Goal: Information Seeking & Learning: Understand process/instructions

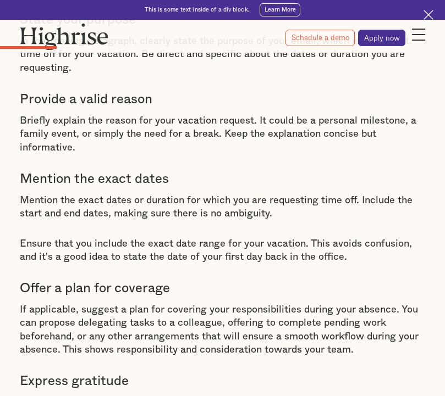
scroll to position [1265, 0]
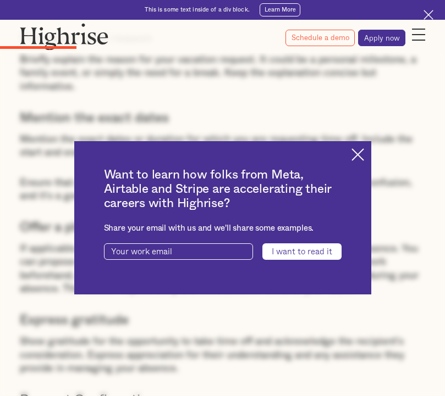
click at [354, 157] on div "Want to learn how folks from Meta, Airtable and Stripe are accelerating their c…" at bounding box center [222, 217] width 297 height 153
click at [362, 157] on img at bounding box center [357, 154] width 13 height 13
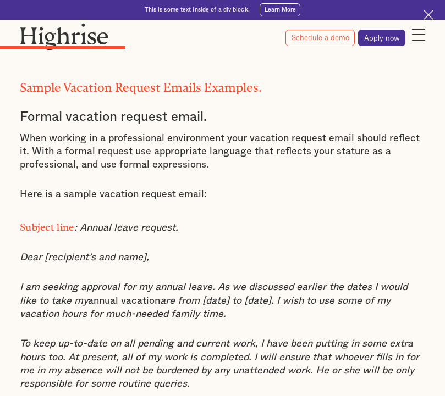
scroll to position [1980, 0]
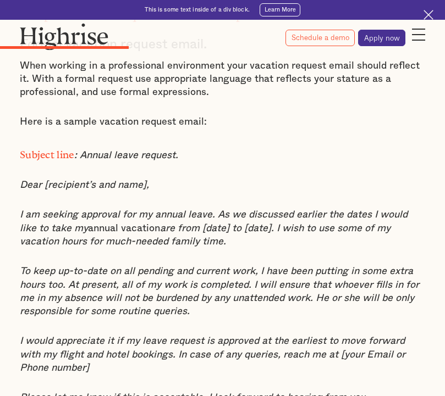
click at [388, 146] on p "Subject line : Annual leave request." at bounding box center [222, 154] width 405 height 16
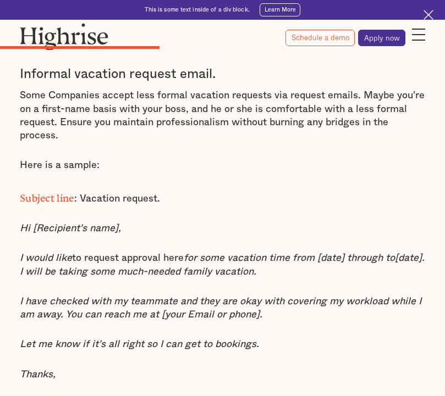
scroll to position [2420, 0]
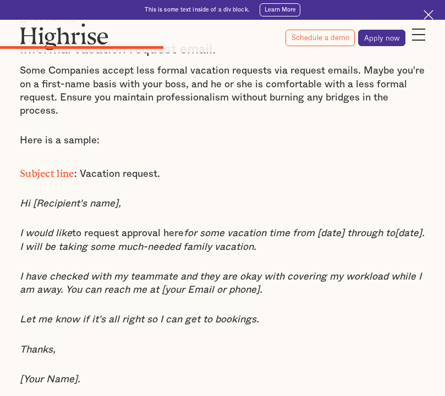
click at [331, 164] on p "Subject line : Vacation request." at bounding box center [222, 172] width 405 height 16
click at [407, 197] on p "Hi [Recipient's name]," at bounding box center [222, 203] width 405 height 13
click at [361, 164] on p "Subject line : Vacation request." at bounding box center [222, 172] width 405 height 16
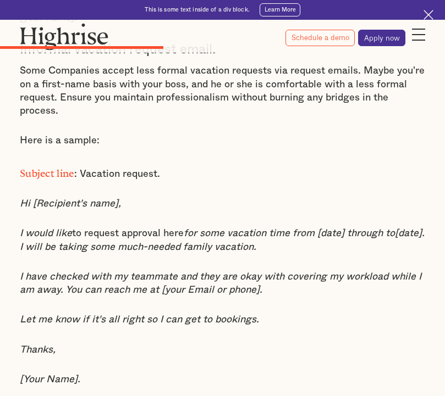
click at [340, 235] on p "I would like to request approval here for some vacation time from [date] throug…" at bounding box center [222, 240] width 405 height 27
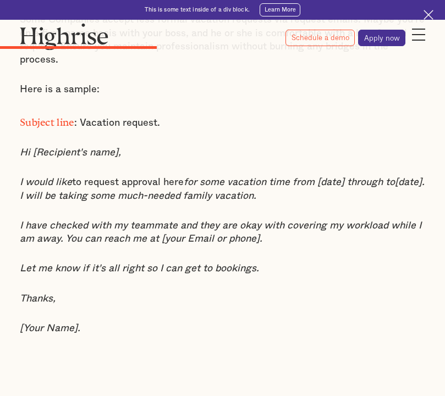
scroll to position [2475, 0]
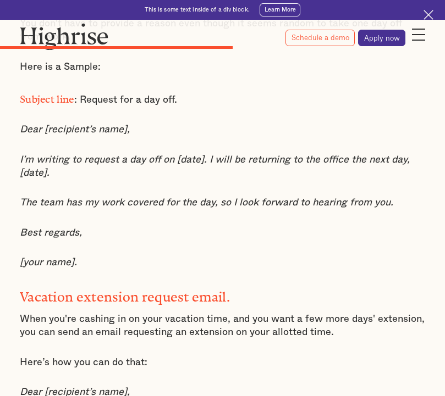
scroll to position [3134, 0]
